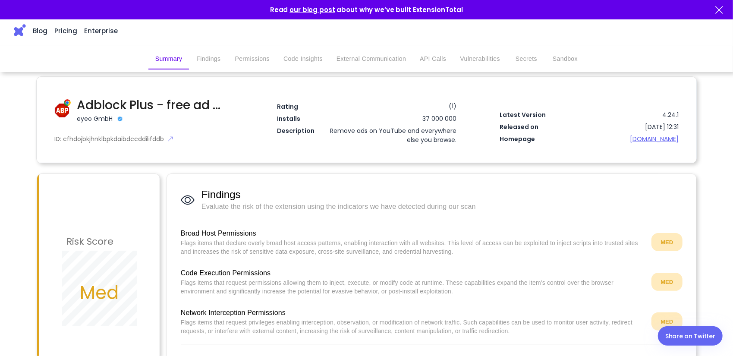
scroll to position [86, 0]
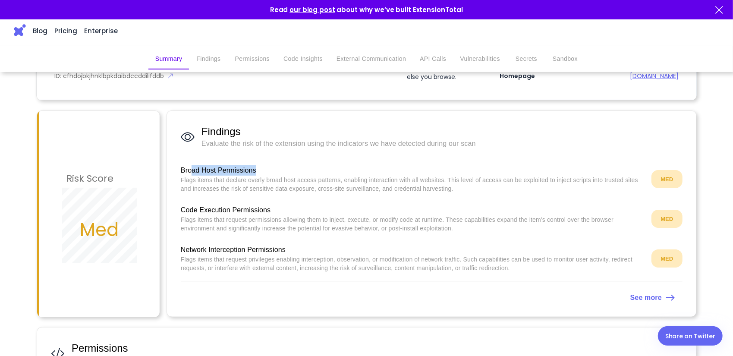
drag, startPoint x: 221, startPoint y: 168, endPoint x: 255, endPoint y: 168, distance: 33.7
click at [255, 168] on span "Broad Host Permissions" at bounding box center [413, 170] width 464 height 10
drag, startPoint x: 186, startPoint y: 178, endPoint x: 290, endPoint y: 182, distance: 104.5
click at [288, 183] on p "Flags items that declare overly broad host access patterns, enabling interactio…" at bounding box center [413, 184] width 464 height 17
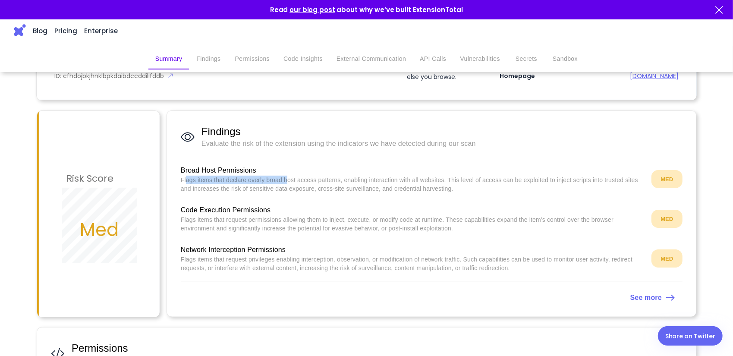
click at [288, 183] on p "Flags items that declare overly broad host access patterns, enabling interactio…" at bounding box center [413, 184] width 464 height 17
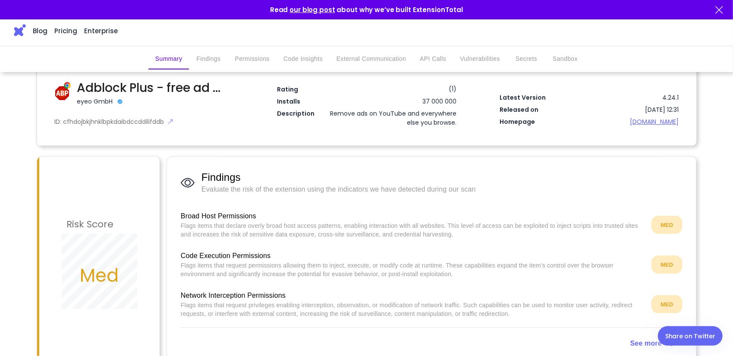
scroll to position [43, 0]
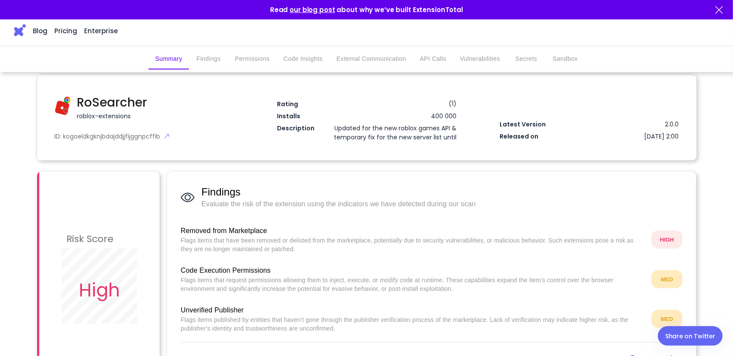
scroll to position [86, 0]
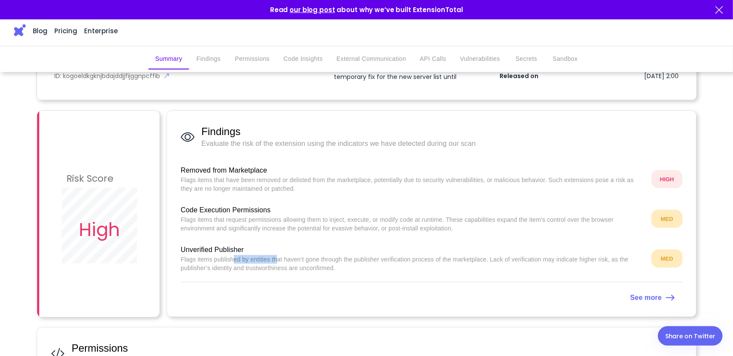
drag, startPoint x: 233, startPoint y: 257, endPoint x: 275, endPoint y: 261, distance: 42.0
click at [275, 261] on p "Flags items published by entities that haven’t gone through the publisher verif…" at bounding box center [413, 263] width 464 height 17
click at [284, 245] on span "Unverified Publisher" at bounding box center [413, 250] width 464 height 10
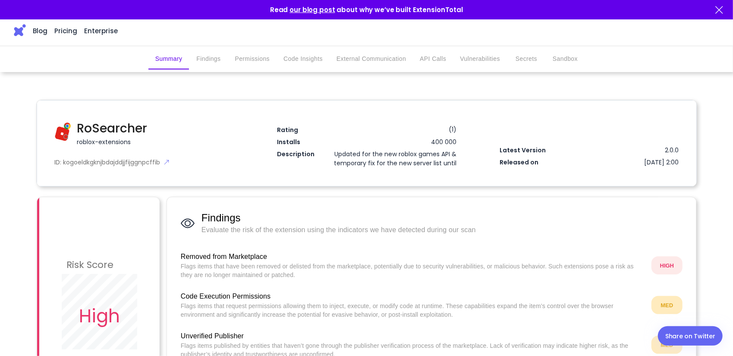
scroll to position [0, 0]
